Goal: Browse casually

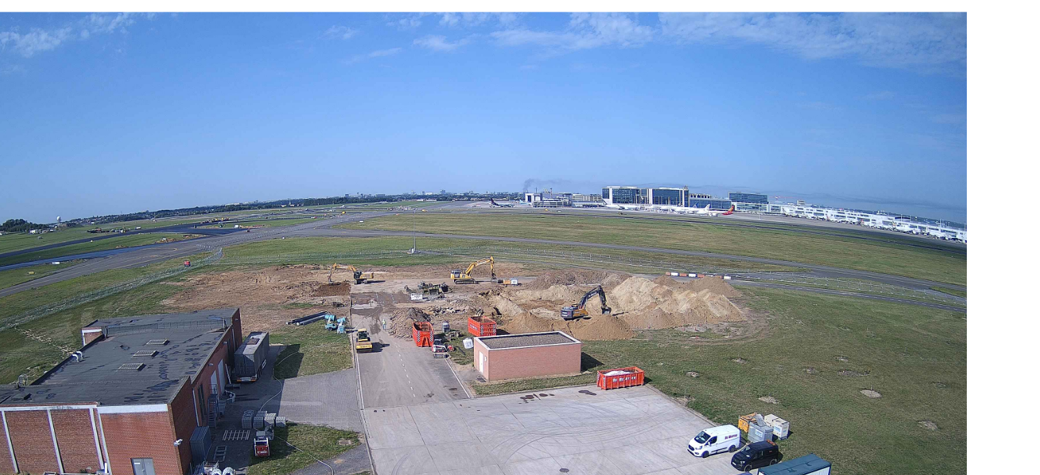
click at [549, 315] on img at bounding box center [519, 314] width 575 height 323
